Goal: Task Accomplishment & Management: Manage account settings

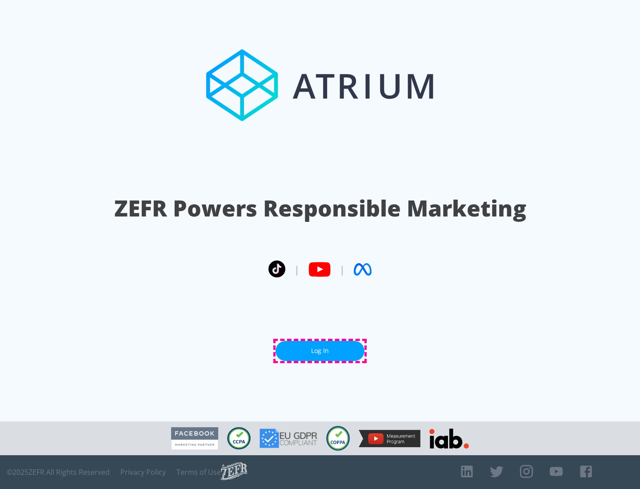
click at [320, 351] on link "Log In" at bounding box center [320, 351] width 89 height 20
